Goal: Task Accomplishment & Management: Manage account settings

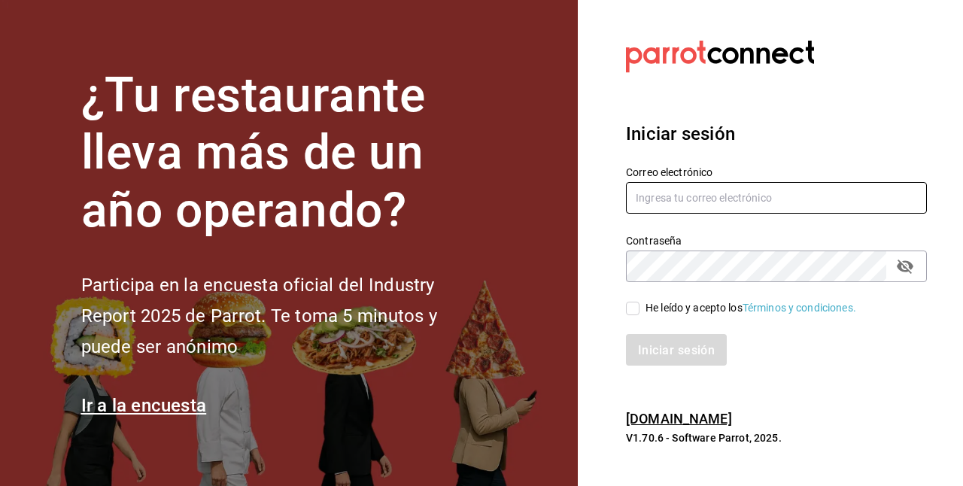
click at [724, 202] on input "text" at bounding box center [776, 198] width 301 height 32
type input "gerenciamoodlilas@zuda.mx"
click at [631, 307] on input "He leído y acepto los Términos y condiciones." at bounding box center [633, 309] width 14 height 14
checkbox input "true"
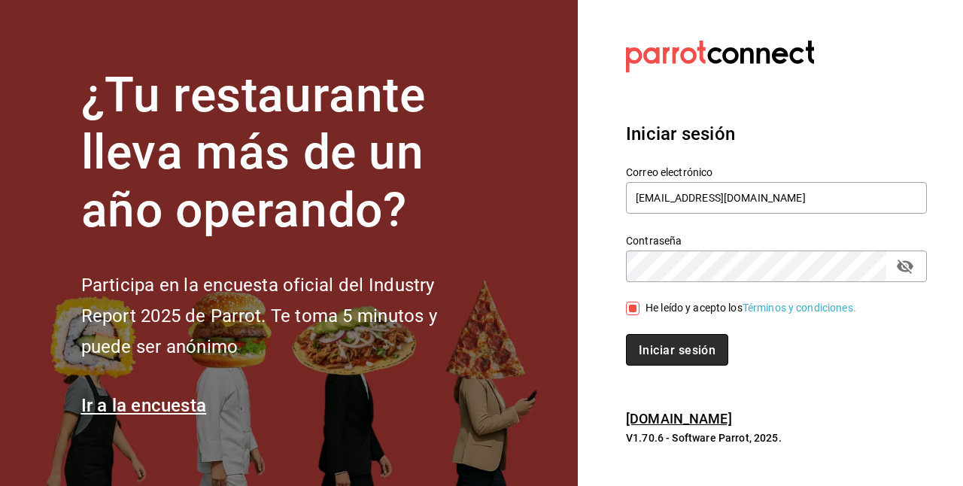
click at [667, 351] on font "Iniciar sesión" at bounding box center [677, 350] width 77 height 14
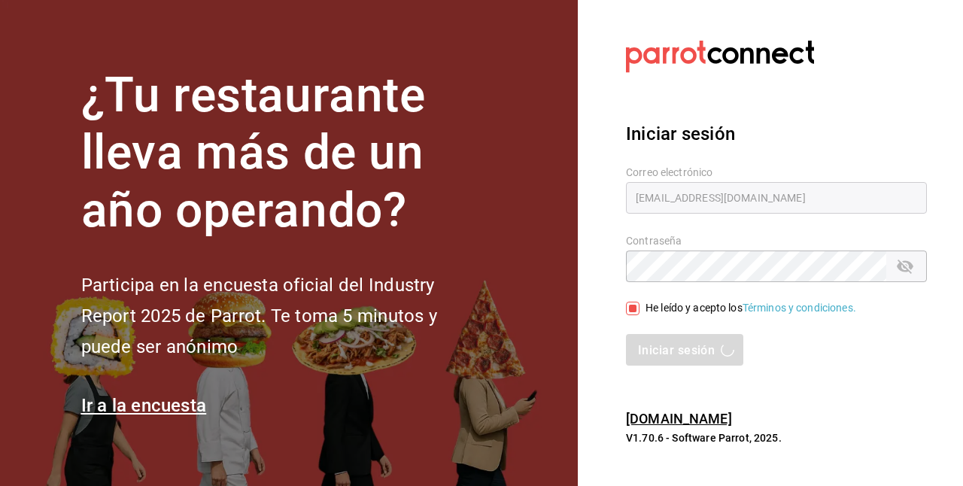
click at [671, 353] on div "Iniciar sesión" at bounding box center [776, 350] width 301 height 32
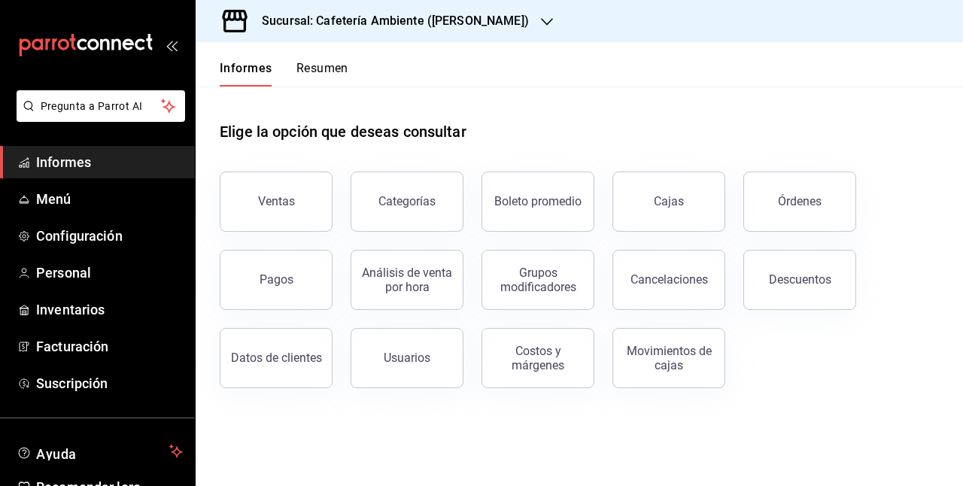
click at [541, 22] on icon "button" at bounding box center [547, 22] width 12 height 12
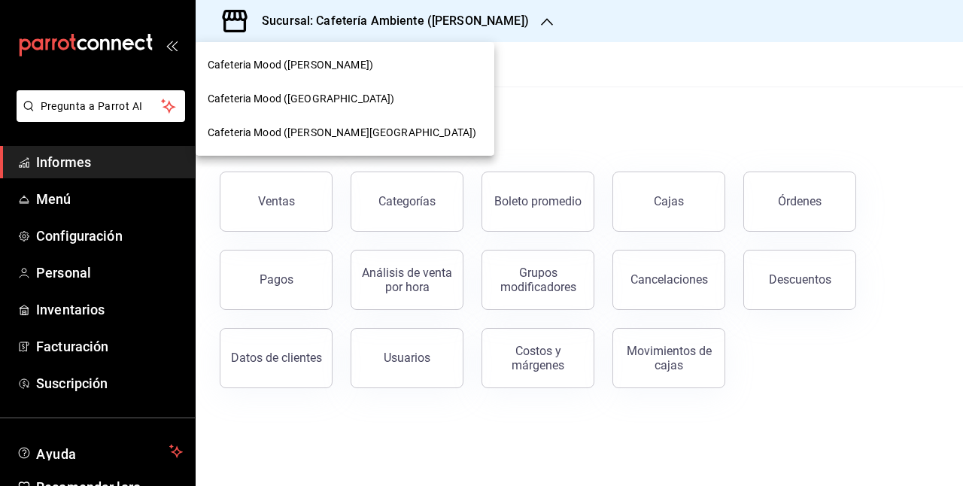
click at [476, 21] on div at bounding box center [481, 243] width 963 height 486
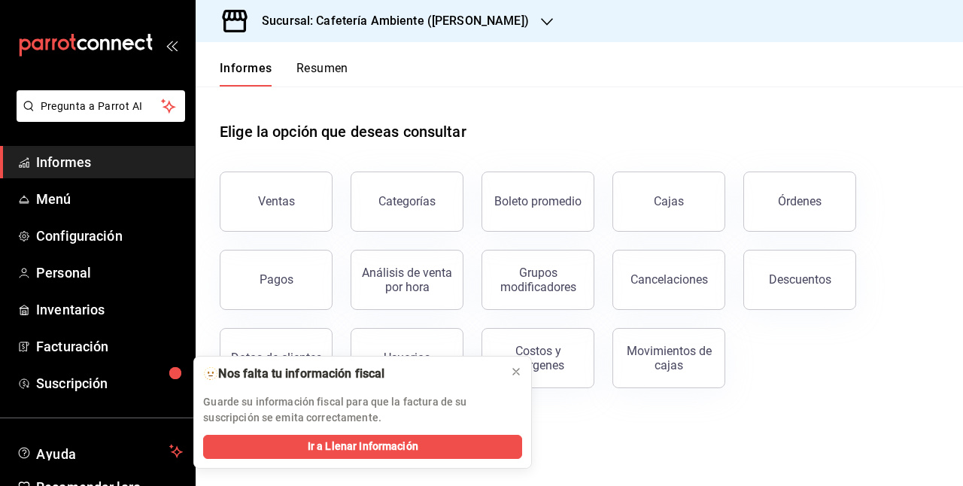
click at [541, 20] on icon "button" at bounding box center [547, 22] width 12 height 8
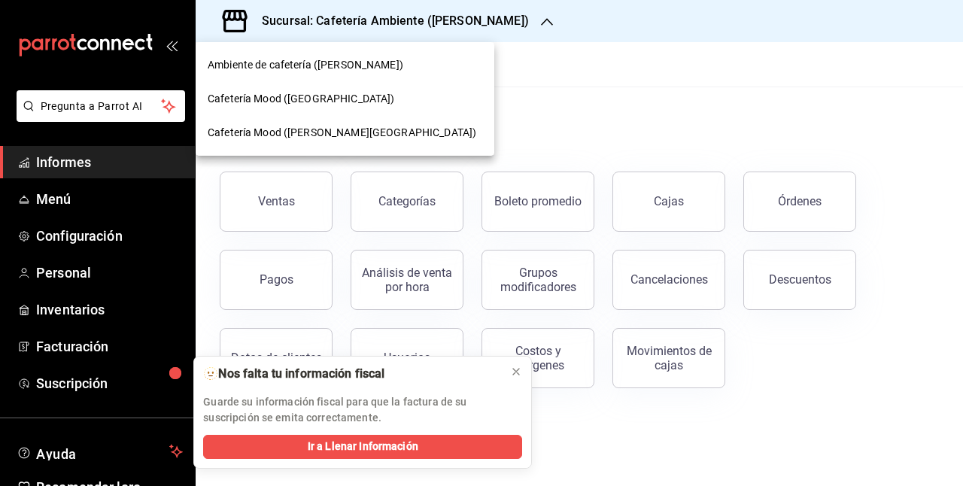
drag, startPoint x: 298, startPoint y: 61, endPoint x: 521, endPoint y: 53, distance: 222.9
click at [521, 53] on div at bounding box center [481, 243] width 963 height 486
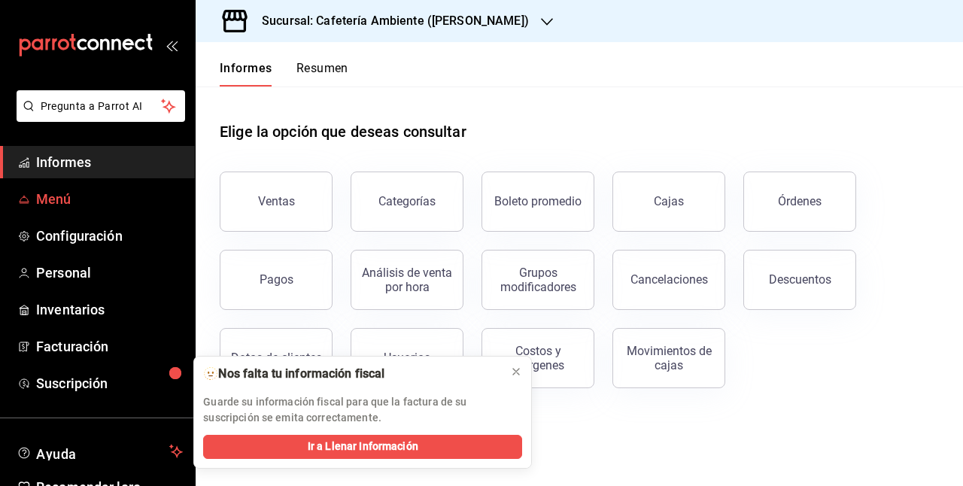
click at [117, 193] on span "Menú" at bounding box center [109, 199] width 147 height 20
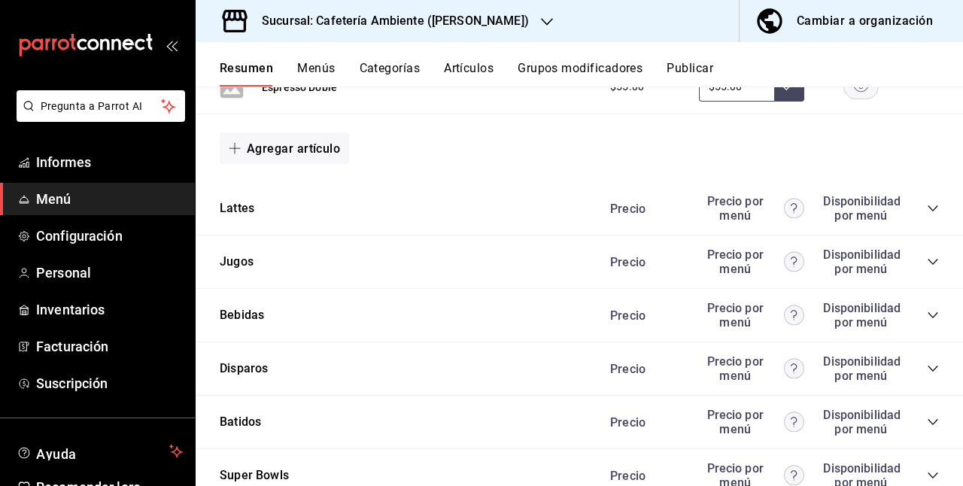
scroll to position [1853, 0]
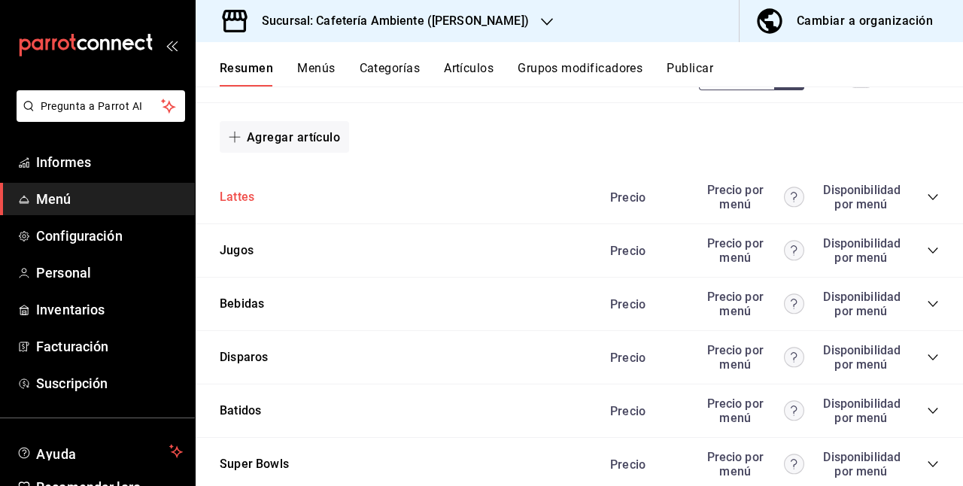
click at [244, 193] on font "Lattes" at bounding box center [237, 197] width 35 height 14
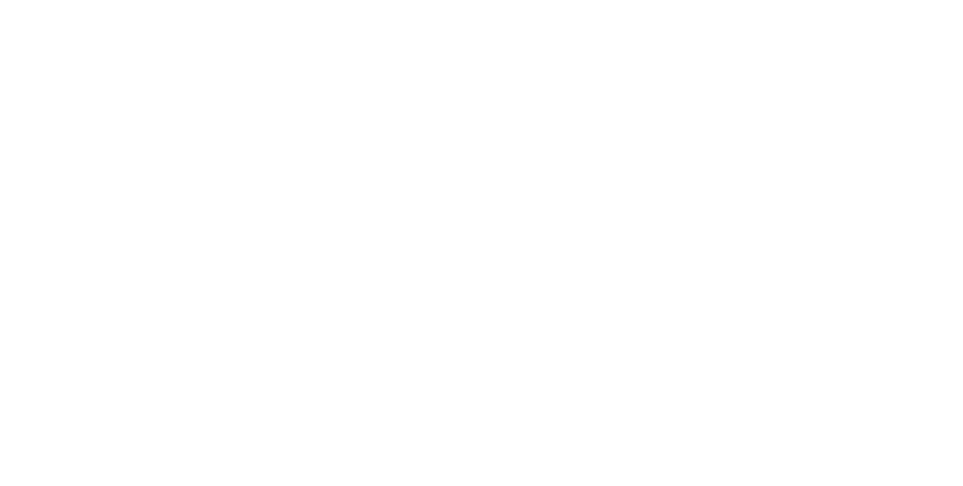
click at [429, 6] on html "Texto original Valora esta traducción Tu opinión servirá para ayudar a mejorar …" at bounding box center [481, 3] width 963 height 6
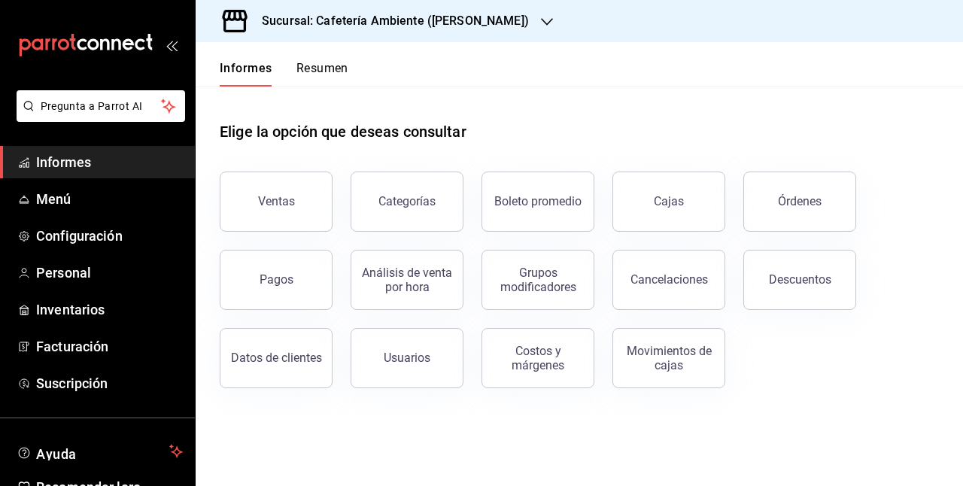
click at [435, 90] on div "Elige la opción que deseas consultar" at bounding box center [579, 120] width 719 height 67
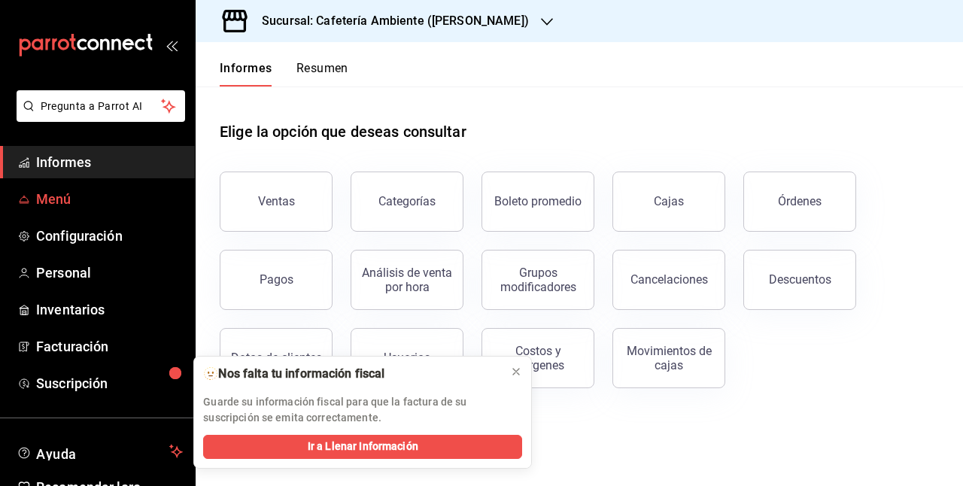
click at [71, 199] on span "Menú" at bounding box center [109, 199] width 147 height 20
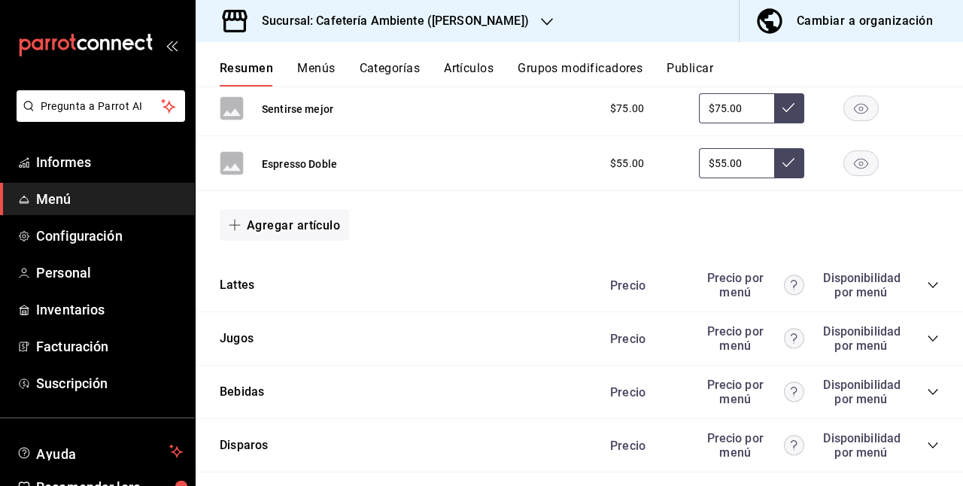
scroll to position [1764, 0]
click at [302, 71] on font "Menús" at bounding box center [316, 68] width 38 height 14
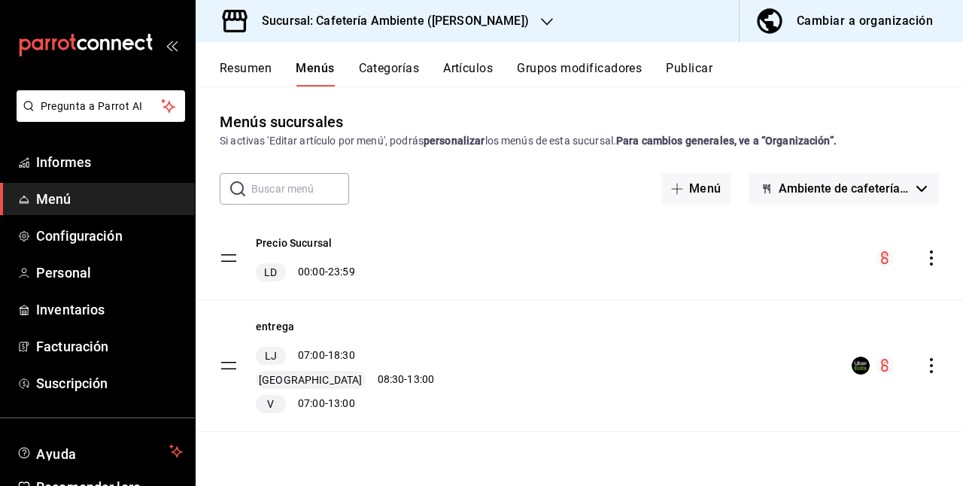
click at [231, 67] on font "Resumen" at bounding box center [246, 68] width 52 height 14
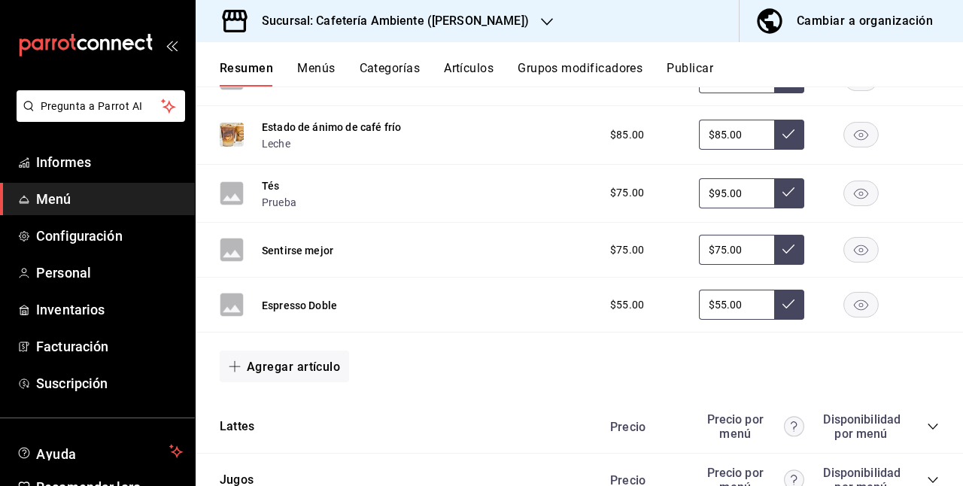
scroll to position [1731, 0]
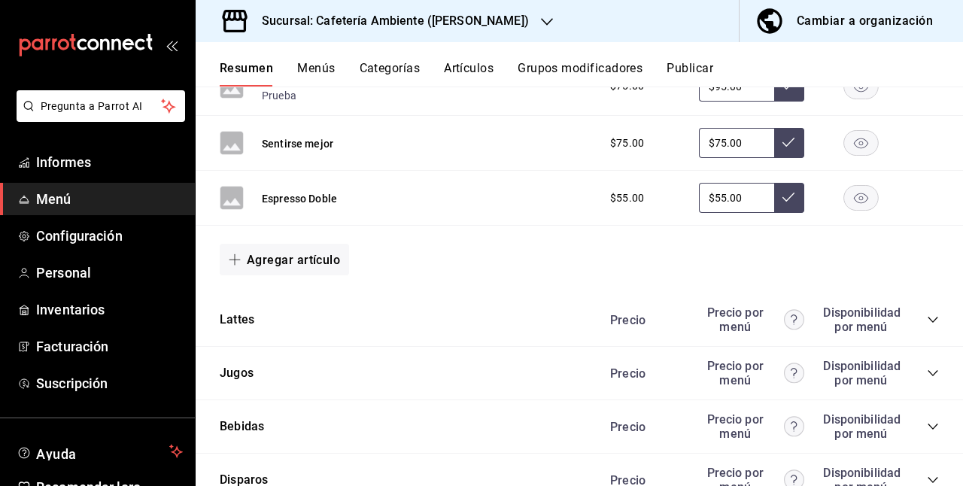
click at [927, 314] on icon "colapsar-categoría-fila" at bounding box center [933, 320] width 12 height 12
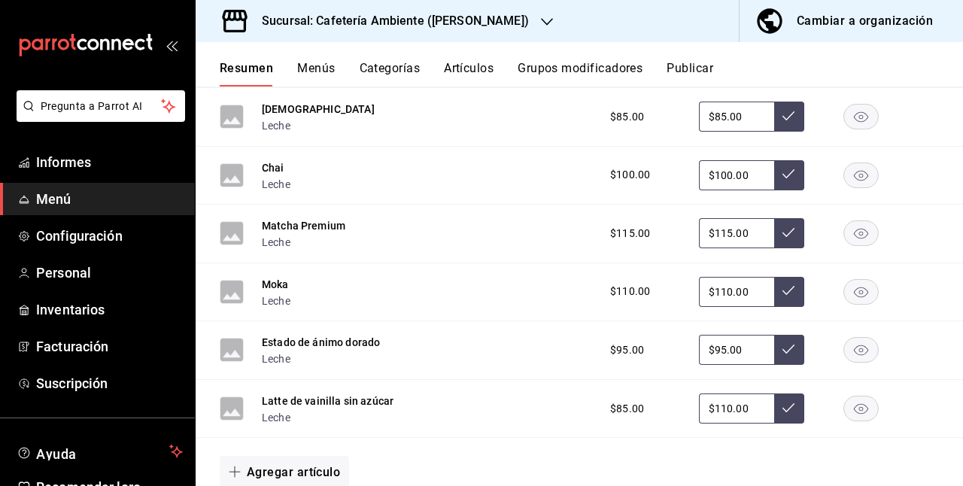
scroll to position [1990, 0]
click at [738, 397] on input "$110.00" at bounding box center [736, 408] width 75 height 30
type input "$1.00"
type input "$95.00"
click at [787, 402] on button at bounding box center [789, 408] width 30 height 30
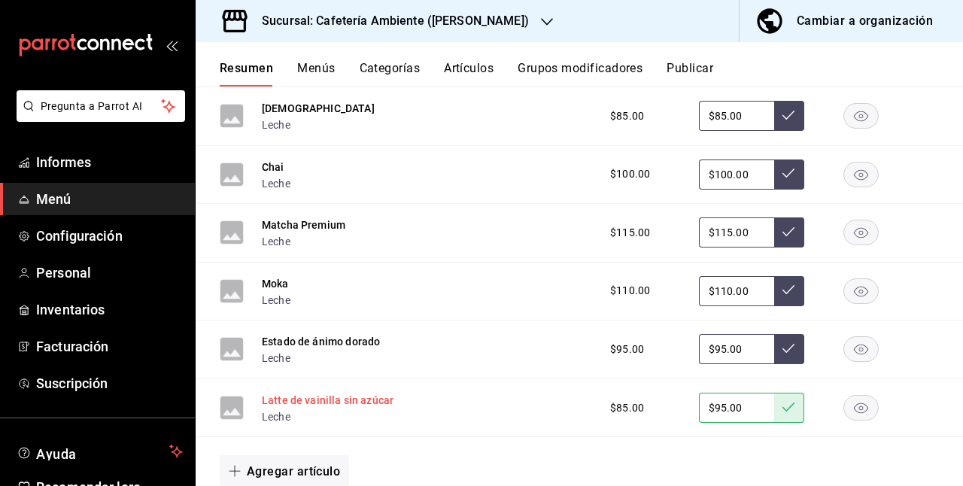
click at [364, 394] on font "Latte de vainilla sin azúcar" at bounding box center [328, 400] width 132 height 12
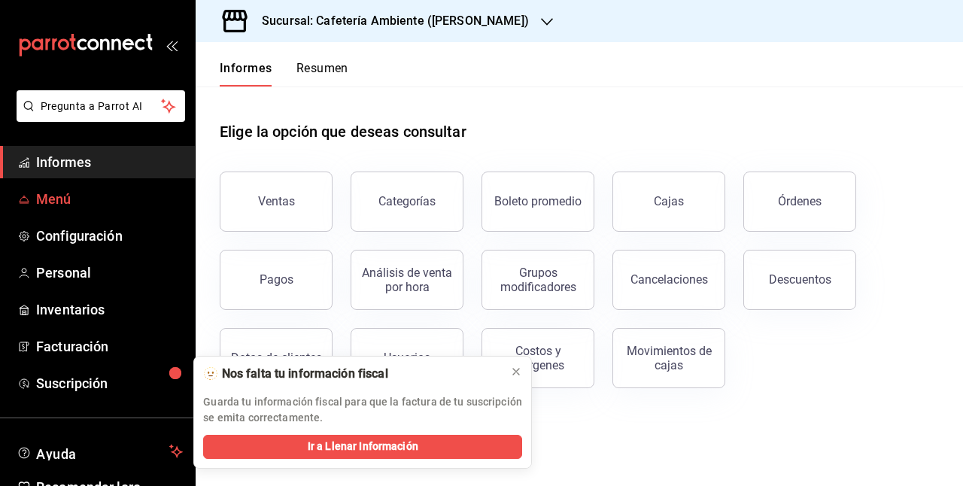
click at [94, 193] on span "Menú" at bounding box center [109, 199] width 147 height 20
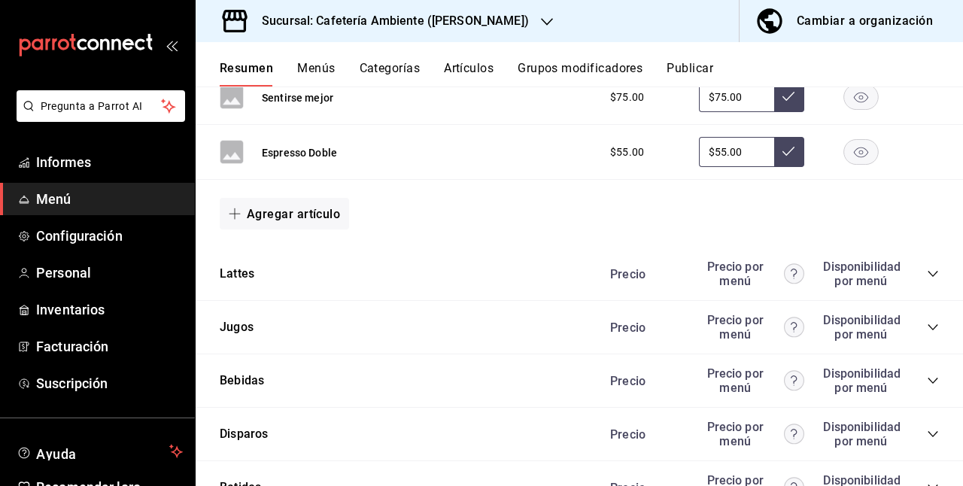
scroll to position [1780, 0]
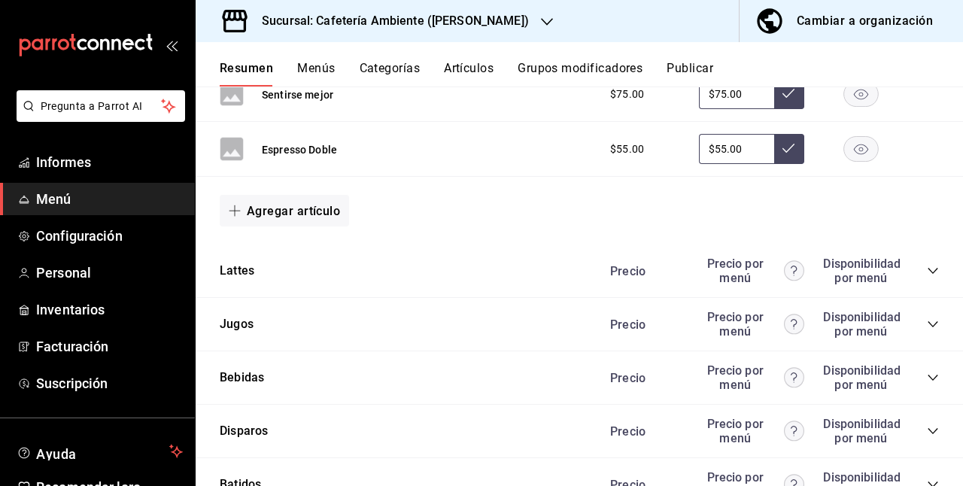
click at [927, 265] on icon "colapsar-categoría-fila" at bounding box center [933, 271] width 12 height 12
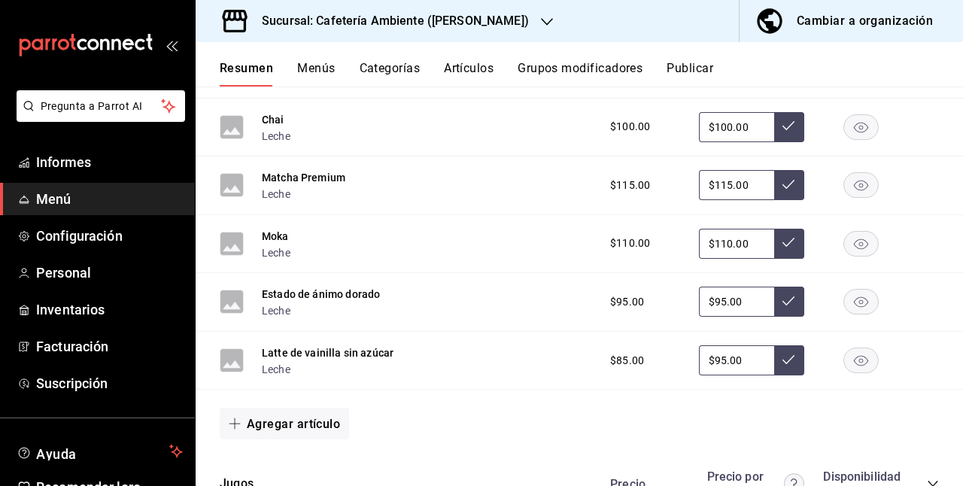
scroll to position [2035, 0]
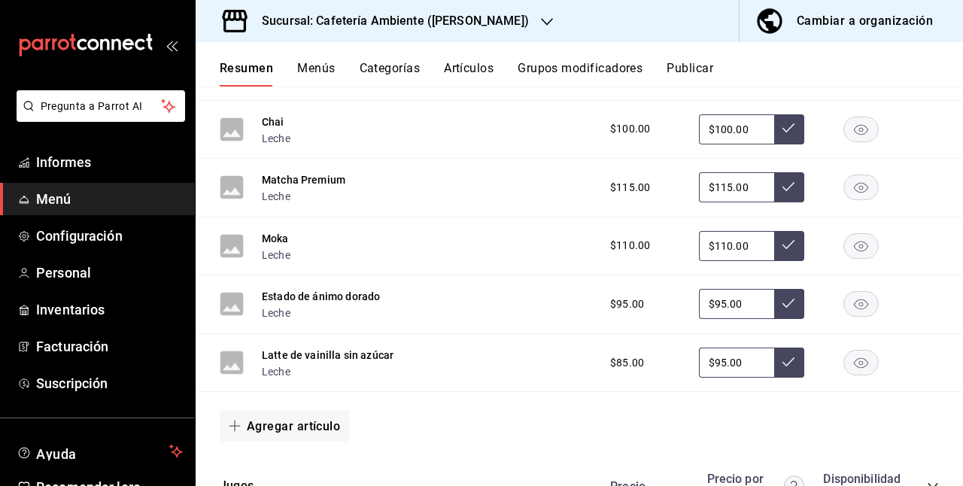
click at [712, 354] on input "$95.00" at bounding box center [736, 363] width 75 height 30
type input "$85.00"
click at [786, 357] on button at bounding box center [789, 363] width 30 height 30
drag, startPoint x: 294, startPoint y: 348, endPoint x: 257, endPoint y: 349, distance: 37.7
click at [257, 349] on div "Latte de vainilla sin azúcar Leche" at bounding box center [307, 363] width 174 height 34
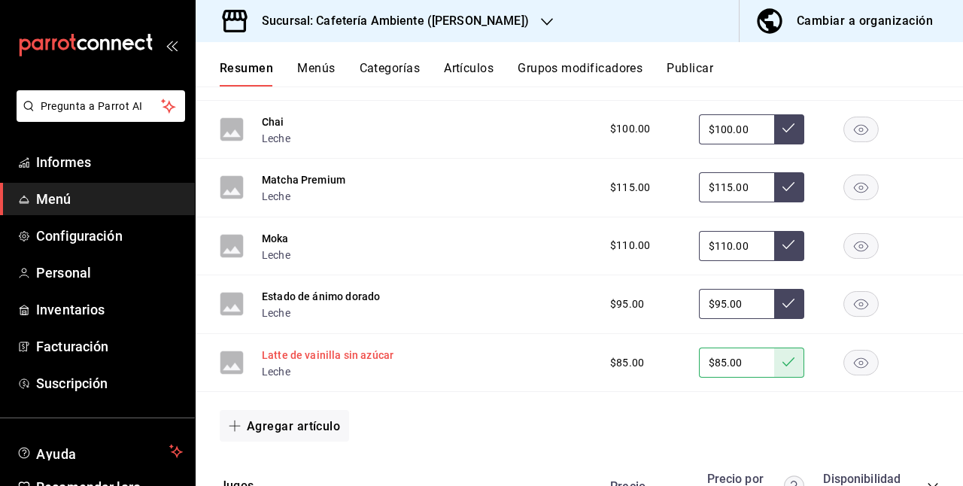
click at [307, 349] on font "Latte de vainilla sin azúcar" at bounding box center [328, 355] width 132 height 12
